Goal: Check status: Check status

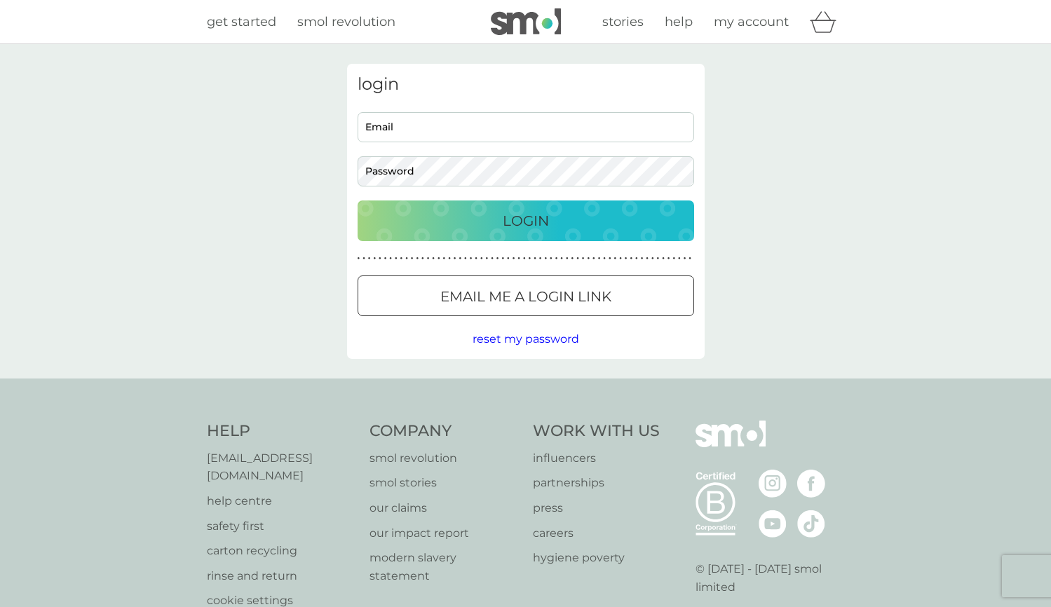
click at [418, 121] on input "Email" at bounding box center [525, 127] width 336 height 30
type input "devisree+2136@smolproducts.com"
click at [587, 231] on div "Login" at bounding box center [525, 221] width 308 height 22
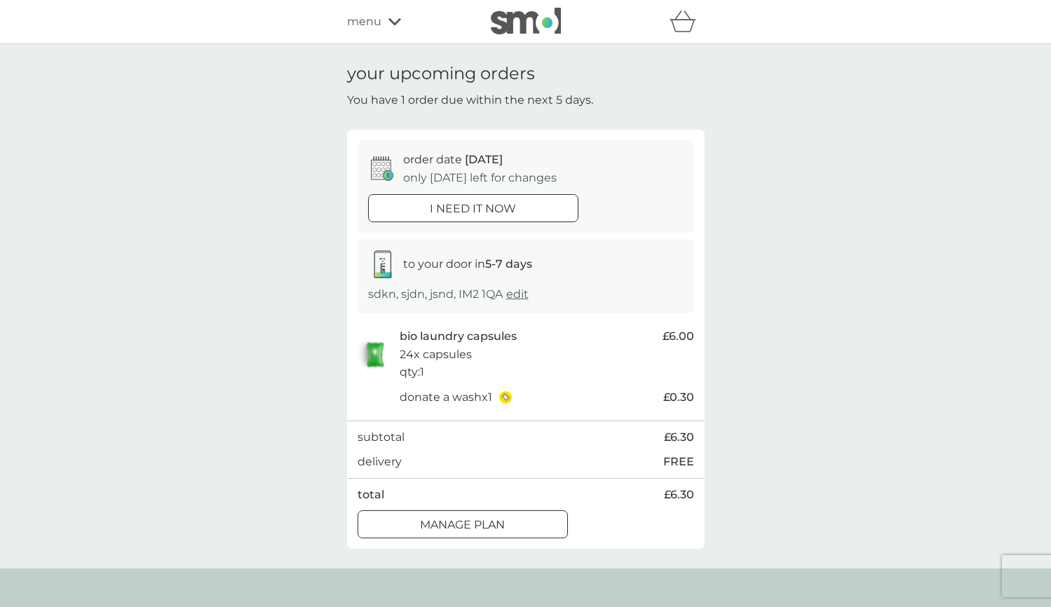
click at [526, 26] on img at bounding box center [526, 21] width 70 height 27
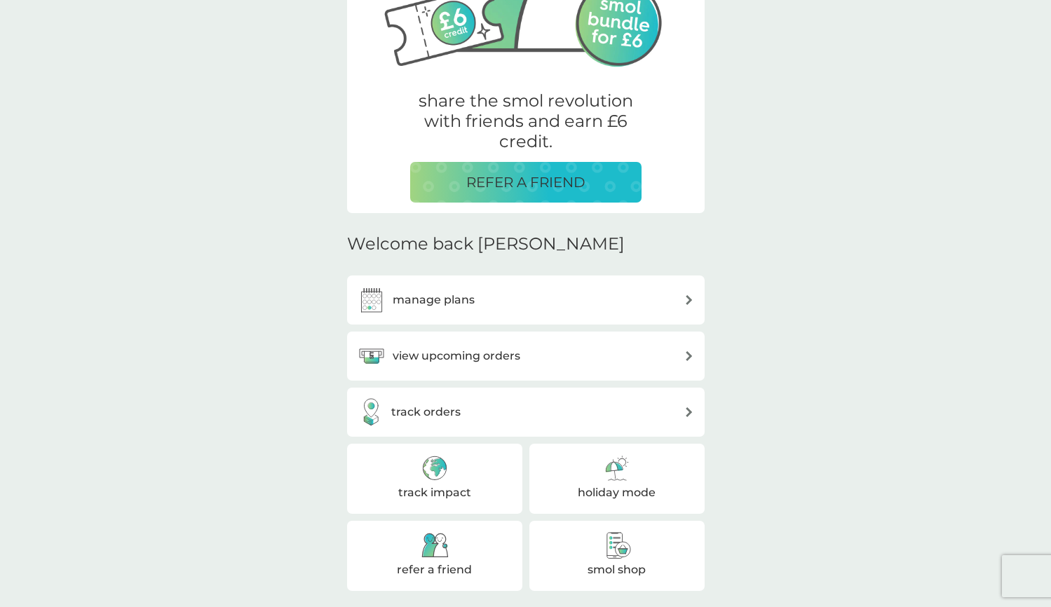
scroll to position [222, 0]
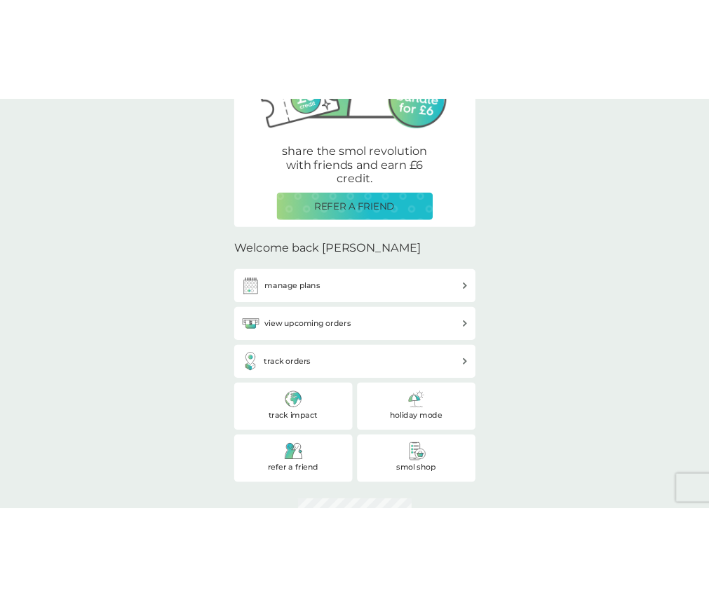
scroll to position [220, 0]
